Goal: Information Seeking & Learning: Learn about a topic

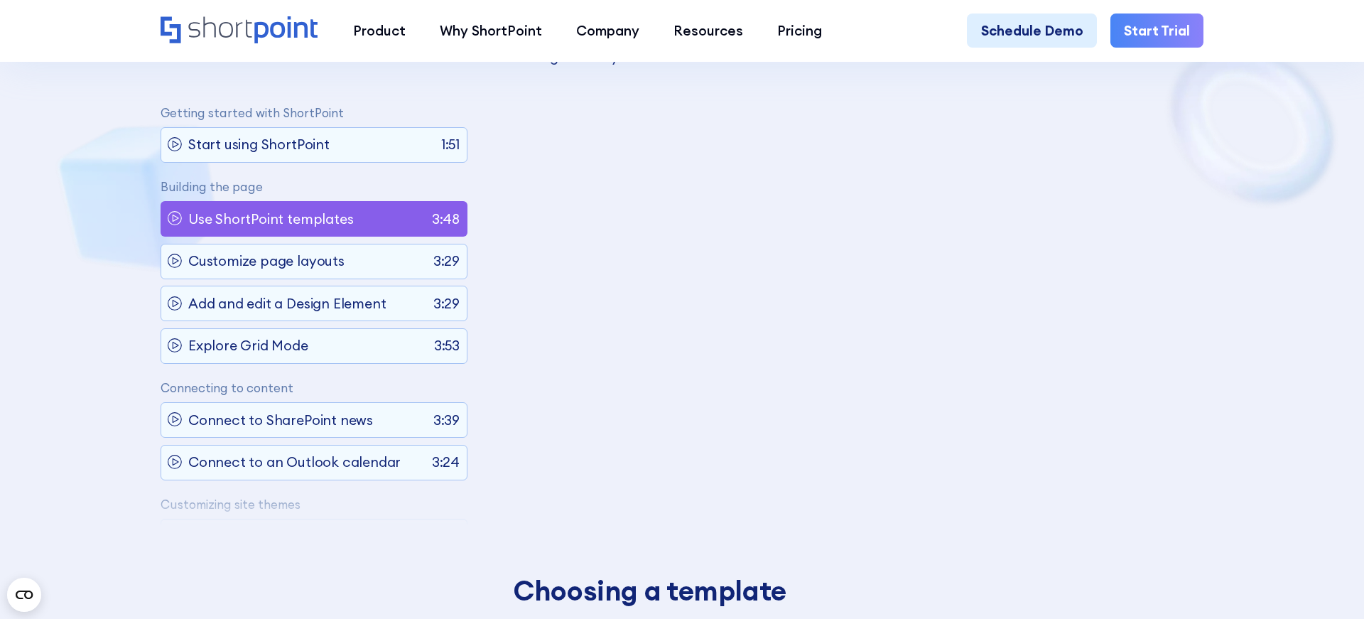
scroll to position [80, 0]
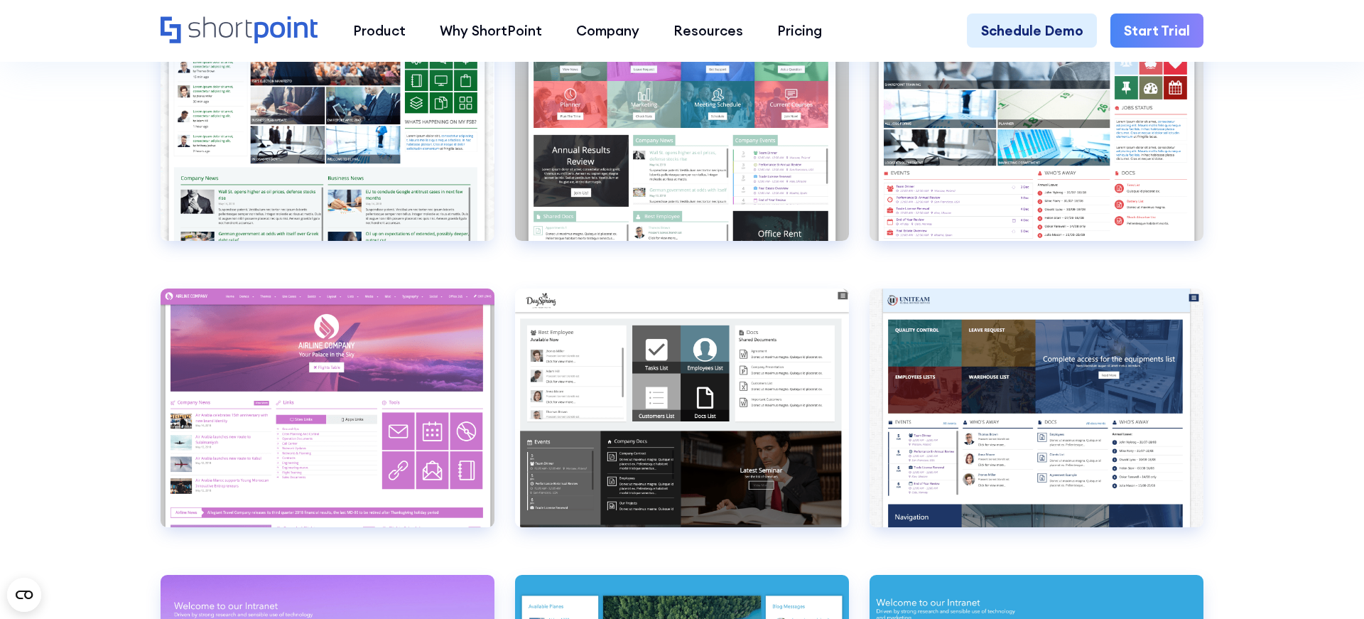
scroll to position [5767, 0]
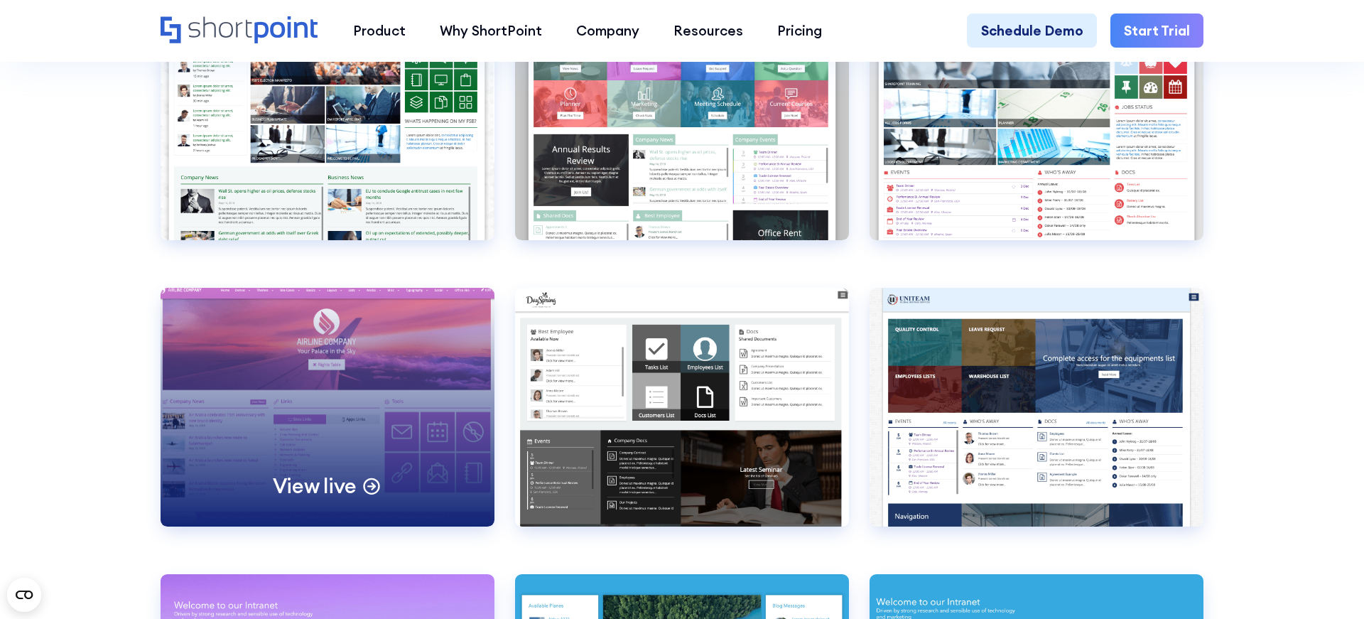
click at [388, 368] on div "View live" at bounding box center [328, 407] width 334 height 239
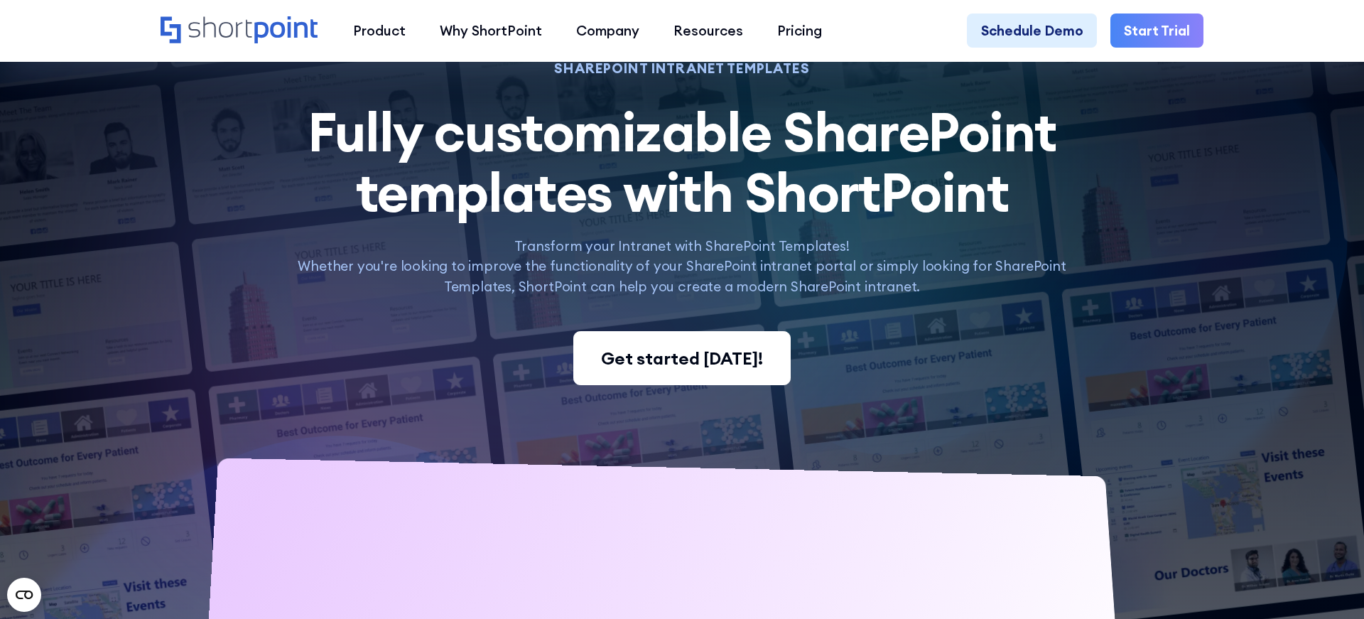
scroll to position [272, 0]
